Goal: Task Accomplishment & Management: Use online tool/utility

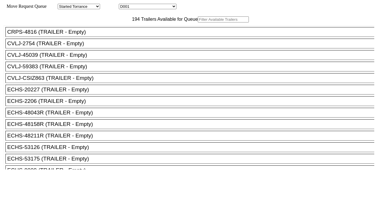
click at [145, 7] on select "D001 D002 D003 D004 D005 D006 D007 D008 D009 D010 D011 D012 D013 D014 D015 D016…" at bounding box center [148, 6] width 58 height 5
select select "3247"
click at [124, 5] on select "D001 D002 D003 D004 D005 D006 D007 D008 D009 D010 D011 D012 D013 D014 D015 D016…" at bounding box center [148, 6] width 58 height 5
click at [198, 22] on input "text" at bounding box center [223, 19] width 51 height 6
paste input "MSBU8197624"
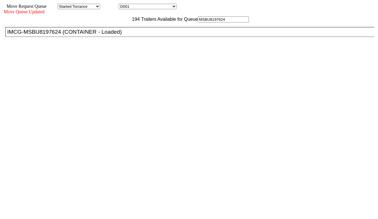
type input "MSBU8197624"
click at [119, 35] on div "IMCG-MSBU8197624 (CONTAINER - Loaded)" at bounding box center [192, 32] width 370 height 6
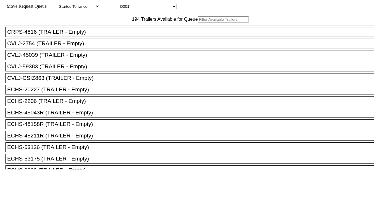
click at [162, 7] on select "D001 D002 D003 D004 D005 D006 D007 D008 D009 D010 D011 D012 D013 D014 D015 D016…" at bounding box center [148, 6] width 58 height 5
select select "3248"
click at [124, 5] on select "D001 D002 D003 D004 D005 D006 D007 D008 D009 D010 D011 D012 D013 D014 D015 D016…" at bounding box center [148, 6] width 58 height 5
click at [198, 22] on input "text" at bounding box center [223, 19] width 51 height 6
paste input "FANU1835016"
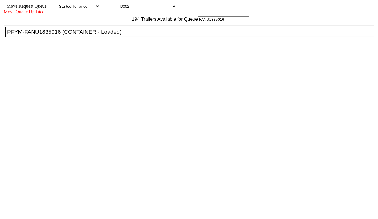
type input "FANU1835016"
click at [113, 37] on li "PFYM-FANU1835016 (CONTAINER - Loaded)" at bounding box center [192, 32] width 374 height 10
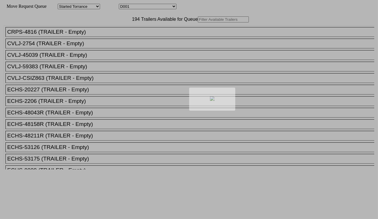
click at [164, 7] on div at bounding box center [189, 109] width 378 height 219
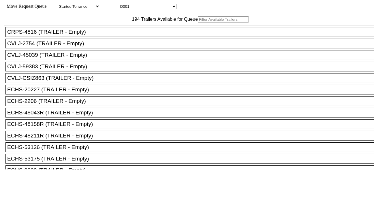
click at [163, 7] on select "D001 D002 D003 D004 D005 D006 D007 D008 D009 D010 D011 D012 D013 D014 D015 D016…" at bounding box center [148, 6] width 58 height 5
select select "3249"
click at [124, 5] on select "D001 D002 D003 D004 D005 D006 D007 D008 D009 D010 D011 D012 D013 D014 D015 D016…" at bounding box center [148, 6] width 58 height 5
click at [198, 22] on input "text" at bounding box center [223, 19] width 51 height 6
paste input "TLLU7701539"
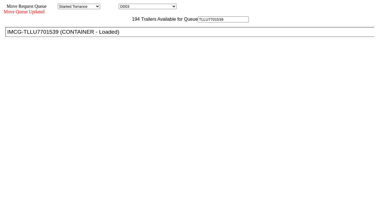
type input "TLLU7701539"
click at [116, 35] on div "IMCG-TLLU7701539 (CONTAINER - Loaded)" at bounding box center [192, 32] width 370 height 6
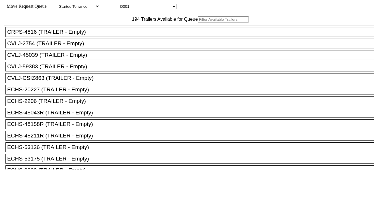
click at [198, 22] on input "text" at bounding box center [223, 19] width 51 height 6
paste input "CAAU4534507"
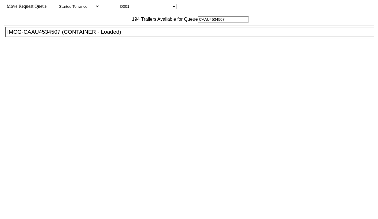
type input "CAAU4534507"
click at [111, 35] on div "IMCG-CAAU4534507 (CONTAINER - Loaded)" at bounding box center [192, 32] width 370 height 6
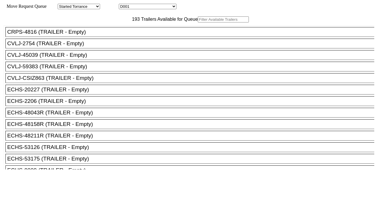
click at [159, 8] on select "D001 D002 D003 D004 D005 D006 D007 D008 D009 D010 D011 D012 D013 D014 D015 D016…" at bounding box center [148, 6] width 58 height 5
select select "3251"
click at [124, 5] on select "D001 D002 D003 D004 D005 D006 D007 D008 D009 D010 D011 D012 D013 D014 D015 D016…" at bounding box center [148, 6] width 58 height 5
click at [198, 22] on input "text" at bounding box center [223, 19] width 51 height 6
paste input "FANU3824089"
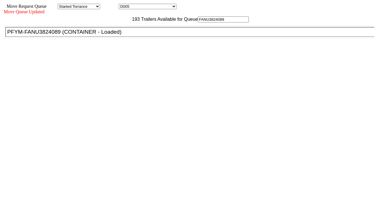
type input "FANU3824089"
click at [117, 35] on div "PFYM-FANU3824089 (CONTAINER - Loaded)" at bounding box center [192, 32] width 370 height 6
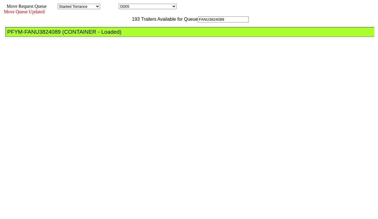
drag, startPoint x: 171, startPoint y: 76, endPoint x: 175, endPoint y: 78, distance: 4.5
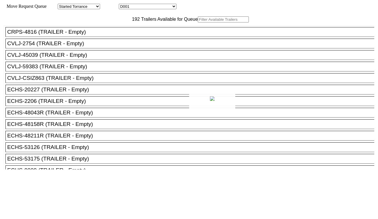
click at [168, 6] on div at bounding box center [189, 109] width 378 height 219
click at [166, 7] on select "D001 D002 D003 D004 D005 D006 D007 D008 D009 D010 D011 D012 D013 D014 D015 D016…" at bounding box center [148, 6] width 58 height 5
select select "3253"
click at [124, 5] on select "D001 D002 D003 D004 D005 D006 D007 D008 D009 D010 D011 D012 D013 D014 D015 D016…" at bounding box center [148, 6] width 58 height 5
click at [198, 22] on input "text" at bounding box center [223, 19] width 51 height 6
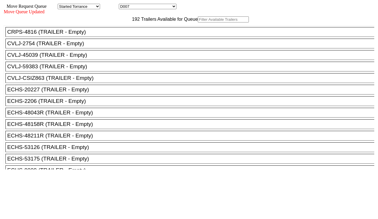
paste input "FFAU6094611"
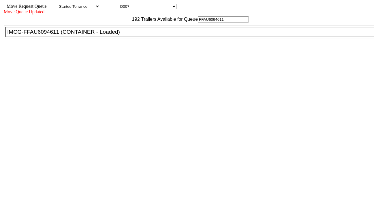
type input "FFAU6094611"
click at [128, 35] on div "IMCG-FFAU6094611 (CONTAINER - Loaded)" at bounding box center [192, 32] width 370 height 6
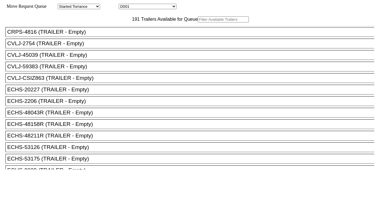
click at [159, 9] on select "D001 D002 D003 D004 D005 D006 D007 D008 D009 D010 D011 D012 D013 D014 D015 D016…" at bounding box center [148, 6] width 58 height 5
select select "3254"
click at [124, 5] on select "D001 D002 D003 D004 D005 D006 D007 D008 D009 D010 D011 D012 D013 D014 D015 D016…" at bounding box center [148, 6] width 58 height 5
click at [198, 22] on input "text" at bounding box center [223, 19] width 51 height 6
paste input "MSMU6425328"
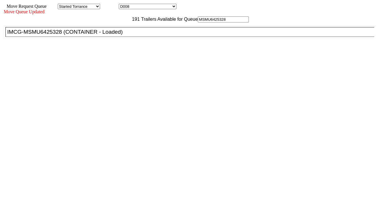
type input "MSMU6425328"
click at [123, 35] on div "IMCG-MSMU6425328 (CONTAINER - Loaded)" at bounding box center [192, 32] width 370 height 6
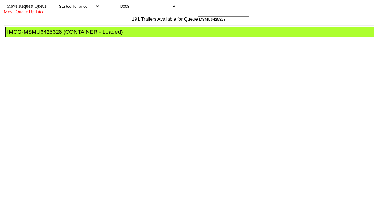
drag, startPoint x: 180, startPoint y: 80, endPoint x: 175, endPoint y: 81, distance: 5.0
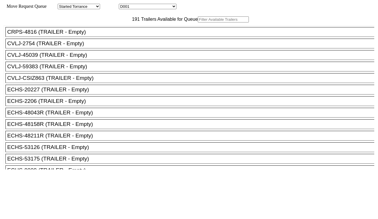
click at [144, 6] on select "D001 D002 D003 D004 D005 D006 D007 D008 D009 D010 D011 D012 D013 D014 D015 D016…" at bounding box center [148, 6] width 58 height 5
select select "3255"
click at [124, 5] on select "D001 D002 D003 D004 D005 D006 D007 D008 D009 D010 D011 D012 D013 D014 D015 D016…" at bounding box center [148, 6] width 58 height 5
click at [198, 22] on input "text" at bounding box center [223, 19] width 51 height 6
paste input "ONEU0240501"
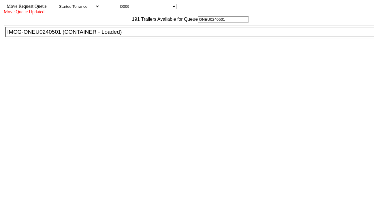
type input "ONEU0240501"
click at [123, 35] on div "IMCG-ONEU0240501 (CONTAINER - Loaded)" at bounding box center [192, 32] width 370 height 6
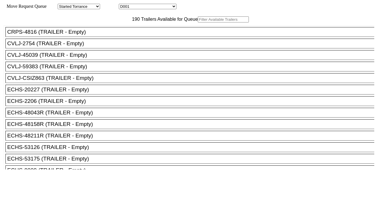
click at [153, 6] on select "D001 D002 D003 D004 D005 D006 D007 D008 D009 D010 D011 D012 D013 D014 D015 D016…" at bounding box center [148, 6] width 58 height 5
select select "3256"
click at [124, 5] on select "D001 D002 D003 D004 D005 D006 D007 D008 D009 D010 D011 D012 D013 D014 D015 D016…" at bounding box center [148, 6] width 58 height 5
click at [198, 22] on input "text" at bounding box center [223, 19] width 51 height 6
paste input "ONEU5981282"
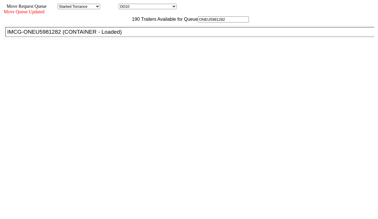
type input "ONEU5981282"
click at [114, 35] on div "IMCG-ONEU5981282 (CONTAINER - Loaded)" at bounding box center [192, 32] width 370 height 6
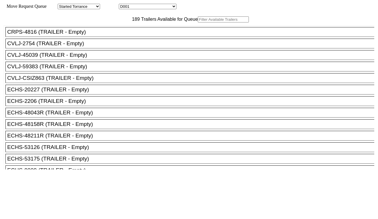
click at [135, 5] on select "D001 D002 D003 D004 D005 D006 D007 D008 D009 D010 D011 D012 D013 D014 D015 D016…" at bounding box center [148, 6] width 58 height 5
select select "3257"
click at [124, 5] on select "D001 D002 D003 D004 D005 D006 D007 D008 D009 D010 D011 D012 D013 D014 D015 D016…" at bounding box center [148, 6] width 58 height 5
click at [198, 22] on input "text" at bounding box center [223, 19] width 51 height 6
paste input "ONEU5981282"
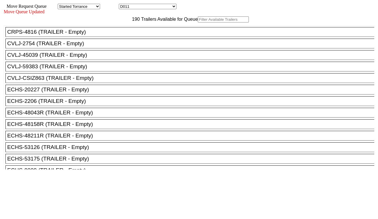
type input "ONEU5981282"
click at [198, 22] on input "text" at bounding box center [223, 19] width 51 height 6
paste input "NYKU0757267"
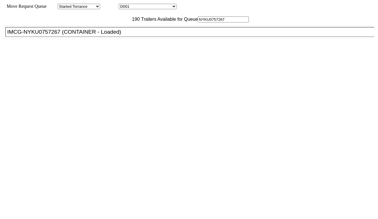
type input "NYKU0757267"
click at [108, 35] on div "IMCG-NYKU0757267 (CONTAINER - Loaded)" at bounding box center [192, 32] width 370 height 6
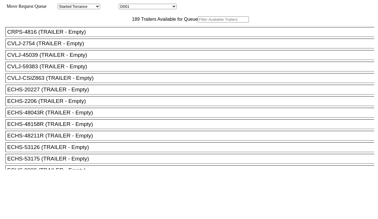
click at [140, 6] on select "D001 D002 D003 D004 D005 D006 D007 D008 D009 D010 D011 D012 D013 D014 D015 D016…" at bounding box center [148, 6] width 58 height 5
select select "3258"
click at [124, 5] on select "D001 D002 D003 D004 D005 D006 D007 D008 D009 D010 D011 D012 D013 D014 D015 D016…" at bounding box center [148, 6] width 58 height 5
click at [198, 22] on input "text" at bounding box center [223, 19] width 51 height 6
paste input "TLLU4522674"
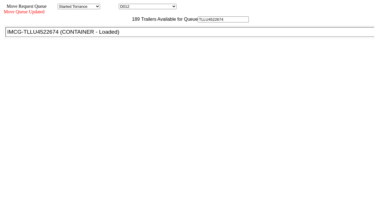
type input "TLLU4522674"
click at [123, 35] on div "IMCG-TLLU4522674 (CONTAINER - Loaded)" at bounding box center [192, 32] width 370 height 6
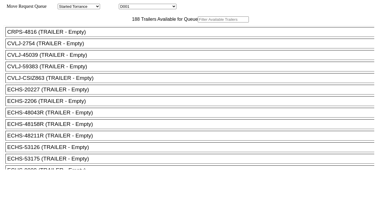
click at [144, 5] on select "D001 D002 D003 D004 D005 D006 D007 D008 D009 D010 D011 D012 D013 D014 D015 D016…" at bounding box center [148, 6] width 58 height 5
select select "3259"
click at [124, 5] on select "D001 D002 D003 D004 D005 D006 D007 D008 D009 D010 D011 D012 D013 D014 D015 D016…" at bounding box center [148, 6] width 58 height 5
click at [198, 22] on input "text" at bounding box center [223, 19] width 51 height 6
paste input "TRHU7899788"
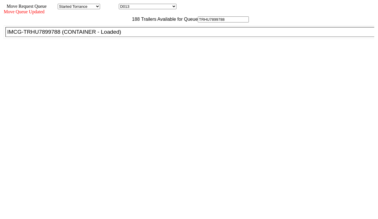
type input "TRHU7899788"
click at [119, 35] on div "IMCG-TRHU7899788 (CONTAINER - Loaded)" at bounding box center [192, 32] width 370 height 6
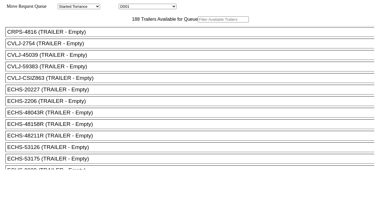
click at [160, 7] on select "D001 D002 D003 D004 D005 D006 D007 D008 D009 D010 D011 D012 D013 D014 D015 D016…" at bounding box center [148, 6] width 58 height 5
click at [158, 9] on div "Move Request Queue Area Started Torrance Lost Torrance Appt Torrance Bobtail B1…" at bounding box center [189, 6] width 370 height 5
click at [157, 8] on select "D001 D002 D003 D004 D005 D006 D007 D008 D009 D010 D011 D012 D013 D014 D015 D016…" at bounding box center [148, 6] width 58 height 5
select select "3260"
click at [124, 5] on select "D001 D002 D003 D004 D005 D006 D007 D008 D009 D010 D011 D012 D013 D014 D015 D016…" at bounding box center [148, 6] width 58 height 5
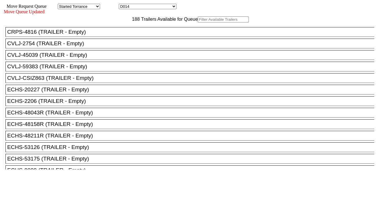
click at [198, 22] on input "text" at bounding box center [223, 19] width 51 height 6
paste input "CAAU9960357"
type input "CAAU9960357"
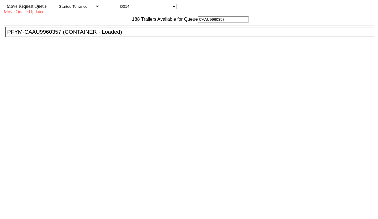
click at [114, 35] on div "PFYM-CAAU9960357 (CONTAINER - Loaded)" at bounding box center [192, 32] width 370 height 6
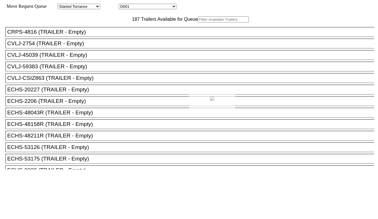
click at [135, 7] on div at bounding box center [189, 109] width 378 height 219
click at [135, 7] on select "D001 D002 D003 D004 D005 D006 D007 D008 D009 D010 D011 D012 D013 D014 D015 D016…" at bounding box center [148, 6] width 58 height 5
select select "3261"
click at [124, 5] on select "D001 D002 D003 D004 D005 D006 D007 D008 D009 D010 D011 D012 D013 D014 D015 D016…" at bounding box center [148, 6] width 58 height 5
click at [198, 22] on input "text" at bounding box center [223, 19] width 51 height 6
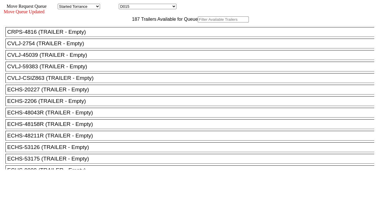
paste input "FANU3601634"
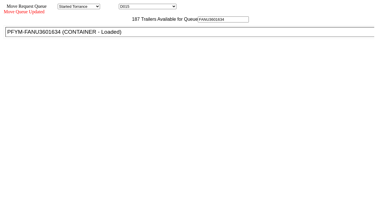
type input "FANU3601634"
click at [119, 35] on div "PFYM-FANU3601634 (CONTAINER - Loaded)" at bounding box center [192, 32] width 370 height 6
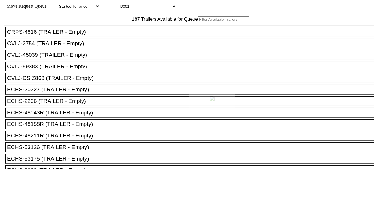
click at [142, 6] on body "Move Request Queue Area Started Torrance Lost Torrance Appt Torrance Bobtail B1…" at bounding box center [188, 97] width 373 height 190
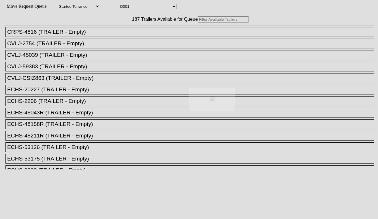
click at [143, 8] on div at bounding box center [189, 109] width 378 height 219
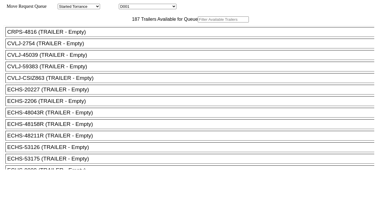
click at [143, 8] on select "D001 D002 D003 D004 D005 D006 D007 D008 D009 D010 D011 D012 D013 D014 D015 D016…" at bounding box center [148, 6] width 58 height 5
select select "3262"
click at [124, 5] on select "D001 D002 D003 D004 D005 D006 D007 D008 D009 D010 D011 D012 D013 D014 D015 D016…" at bounding box center [148, 6] width 58 height 5
click at [198, 22] on input "text" at bounding box center [223, 19] width 51 height 6
paste input "FFAU4503095"
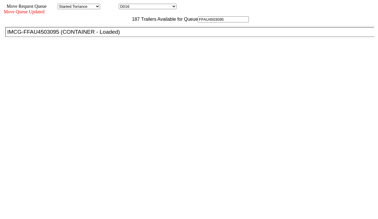
type input "FFAU4503095"
click at [123, 35] on div "IMCG-FFAU4503095 (CONTAINER - Loaded)" at bounding box center [192, 32] width 370 height 6
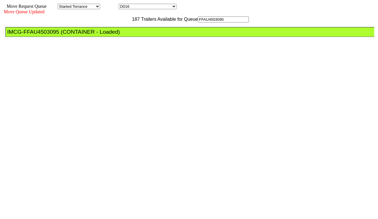
drag, startPoint x: 168, startPoint y: 75, endPoint x: 171, endPoint y: 79, distance: 5.1
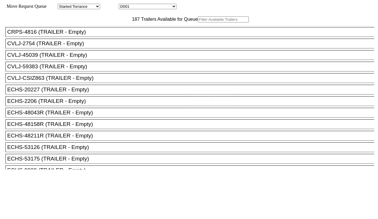
click at [138, 6] on body "Move Request Queue Area Started Torrance Lost Torrance Appt Torrance Bobtail B1…" at bounding box center [188, 97] width 373 height 190
click at [138, 6] on div at bounding box center [189, 109] width 378 height 219
click at [138, 6] on select "D001 D002 D003 D004 D005 D006 D007 D008 D009 D010 D011 D012 D013 D014 D015 D016…" at bounding box center [148, 6] width 58 height 5
select select "3263"
click at [124, 5] on select "D001 D002 D003 D004 D005 D006 D007 D008 D009 D010 D011 D012 D013 D014 D015 D016…" at bounding box center [148, 6] width 58 height 5
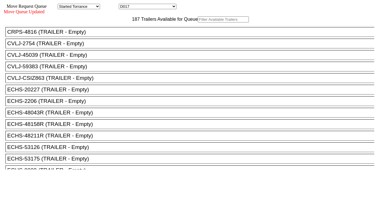
click at [198, 22] on input "text" at bounding box center [223, 19] width 51 height 6
paste input "TLLU4327370"
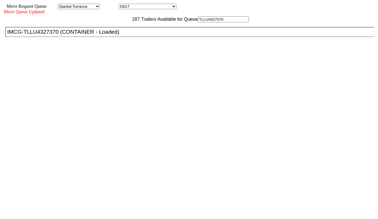
type input "TLLU4327370"
click at [119, 35] on div "IMCG-TLLU4327370 (CONTAINER - Loaded)" at bounding box center [192, 32] width 370 height 6
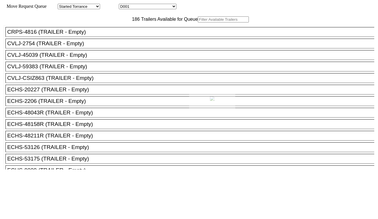
click at [147, 6] on div at bounding box center [189, 109] width 378 height 219
click at [148, 8] on select "D001 D002 D003 D004 D005 D006 D007 D008 D009 D010 D011 D012 D013 D014 D015 D016…" at bounding box center [148, 6] width 58 height 5
select select "3264"
click at [124, 5] on select "D001 D002 D003 D004 D005 D006 D007 D008 D009 D010 D011 D012 D013 D014 D015 D016…" at bounding box center [148, 6] width 58 height 5
click at [198, 22] on input "text" at bounding box center [223, 19] width 51 height 6
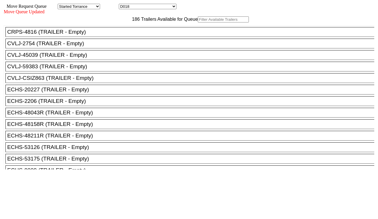
paste input "MSCU5273128"
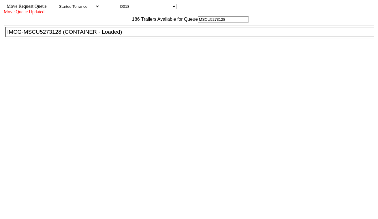
type input "MSCU5273128"
click at [119, 35] on div "IMCG-MSCU5273128 (CONTAINER - Loaded)" at bounding box center [192, 32] width 370 height 6
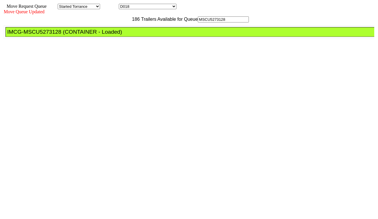
drag, startPoint x: 168, startPoint y: 78, endPoint x: 175, endPoint y: 81, distance: 7.2
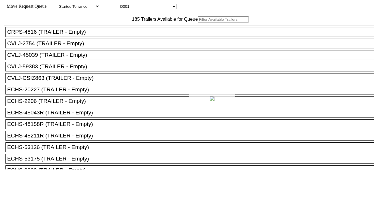
click at [165, 7] on div at bounding box center [189, 109] width 378 height 219
click at [165, 7] on select "D001 D002 D003 D004 D005 D006 D007 D008 D009 D010 D011 D012 D013 D014 D015 D016…" at bounding box center [148, 6] width 58 height 5
select select "3265"
click at [124, 5] on select "D001 D002 D003 D004 D005 D006 D007 D008 D009 D010 D011 D012 D013 D014 D015 D016…" at bounding box center [148, 6] width 58 height 5
click at [198, 22] on input "text" at bounding box center [223, 19] width 51 height 6
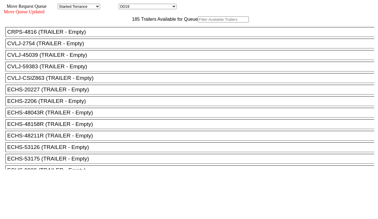
paste input "MSMU4216885"
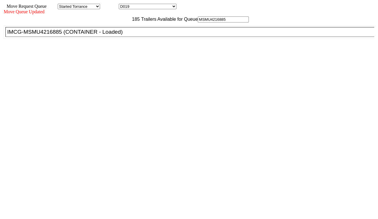
type input "MSMU4216885"
click at [117, 35] on div "IMCG-MSMU4216885 (CONTAINER - Loaded)" at bounding box center [192, 32] width 370 height 6
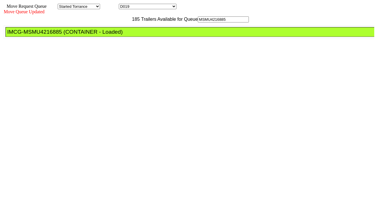
drag, startPoint x: 173, startPoint y: 77, endPoint x: 203, endPoint y: 100, distance: 37.8
